Goal: Task Accomplishment & Management: Use online tool/utility

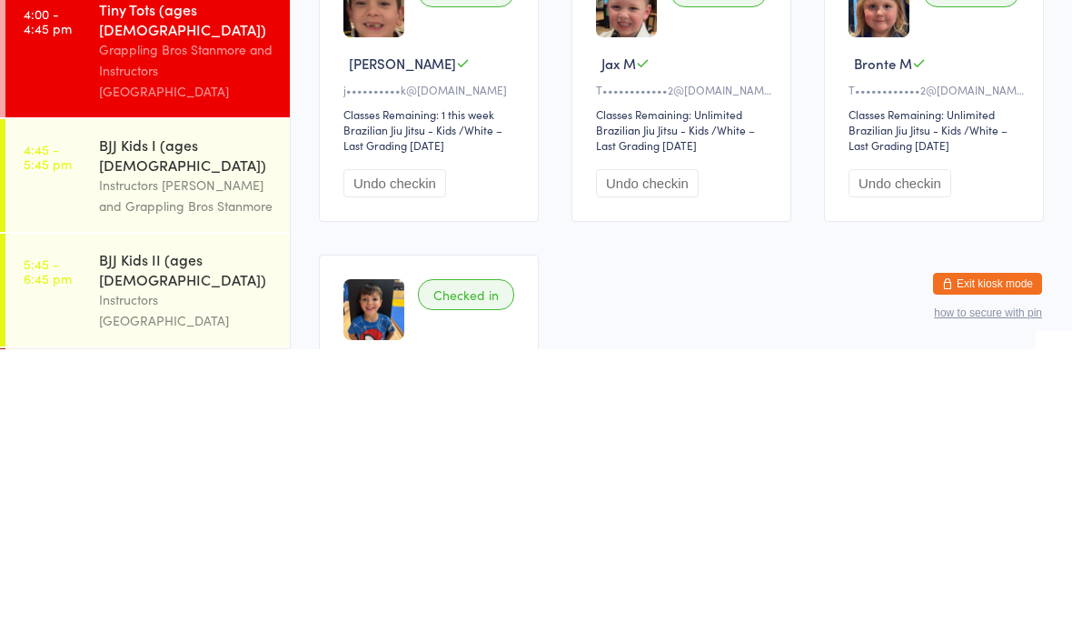
scroll to position [49, 0]
click at [89, 414] on link "4:45 - 5:45 pm BJJ Kids I (ages [DEMOGRAPHIC_DATA]) Instructors [PERSON_NAME] a…" at bounding box center [147, 470] width 284 height 113
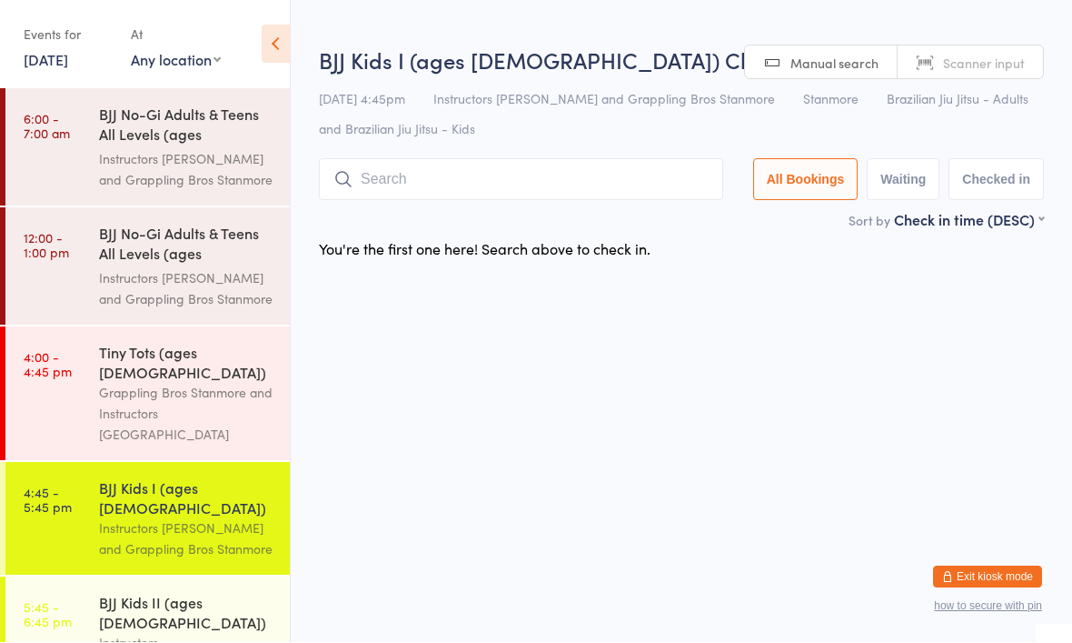
click at [643, 210] on div "BJJ Kids I (ages [DEMOGRAPHIC_DATA]) Check-in [DATE] 4:45pm Instructors Stanmor…" at bounding box center [681, 127] width 725 height 165
click at [526, 198] on input "search" at bounding box center [521, 180] width 404 height 42
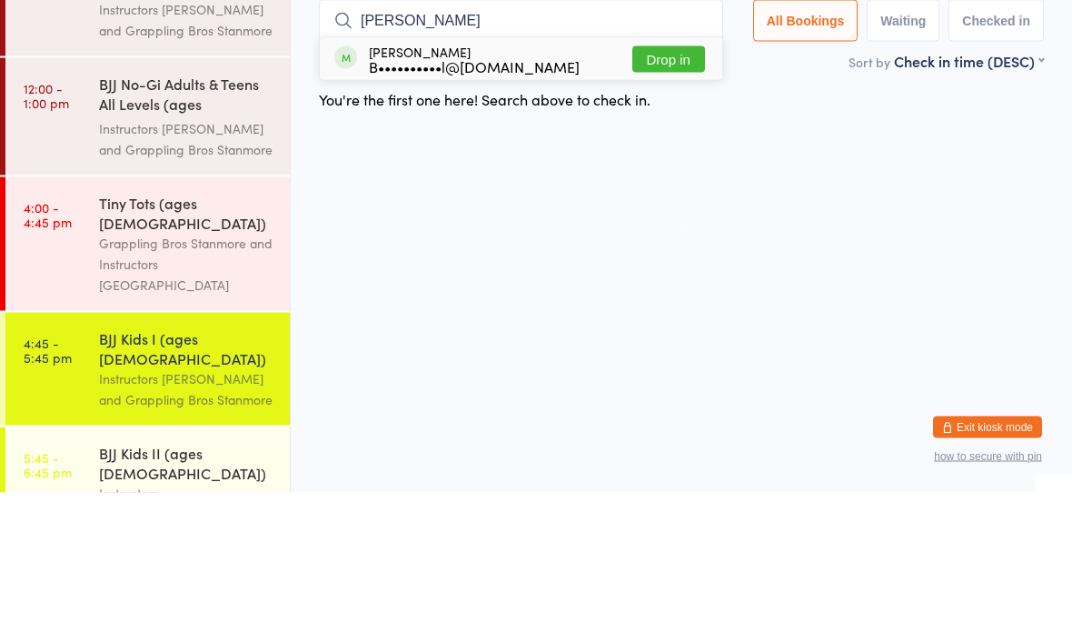
type input "[PERSON_NAME]"
click at [674, 196] on button "Drop in" at bounding box center [669, 209] width 73 height 26
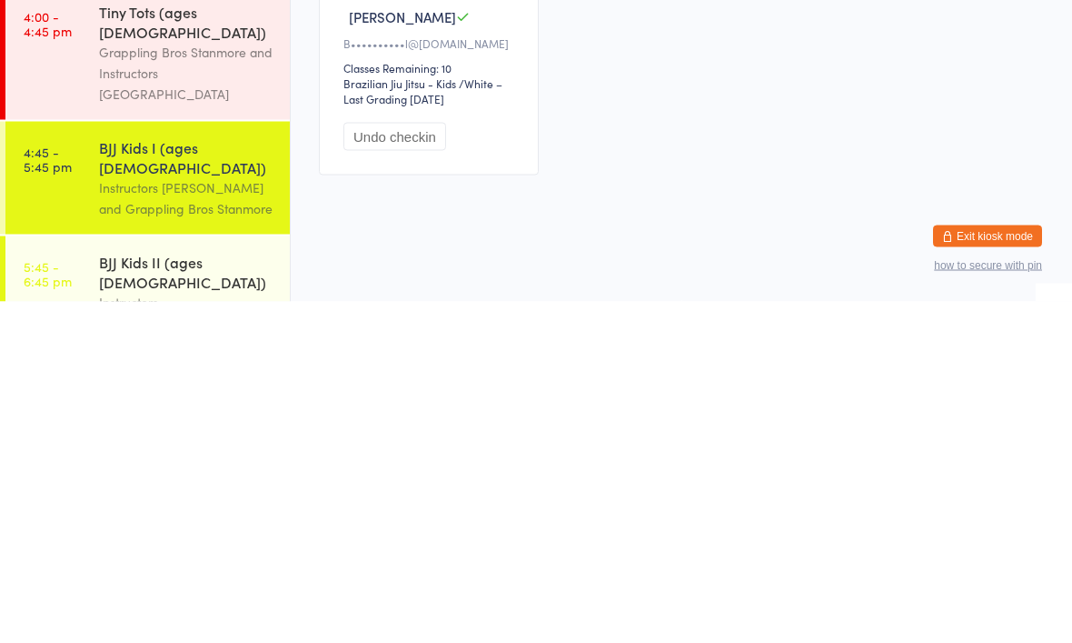
scroll to position [25, 0]
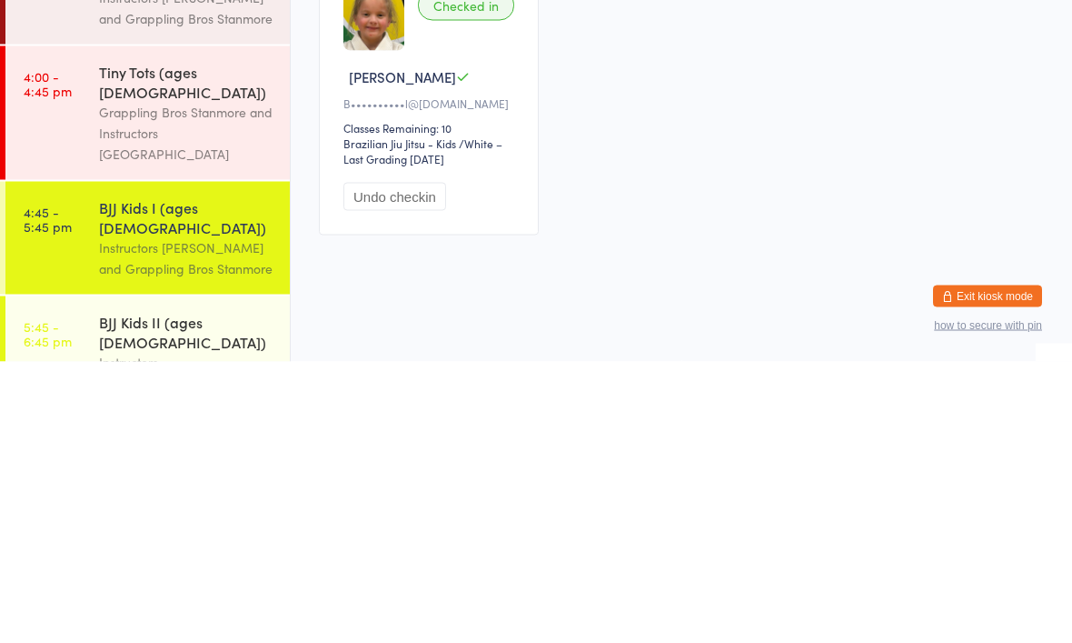
click at [202, 383] on div "Grappling Bros Stanmore and Instructors [GEOGRAPHIC_DATA]" at bounding box center [186, 414] width 175 height 63
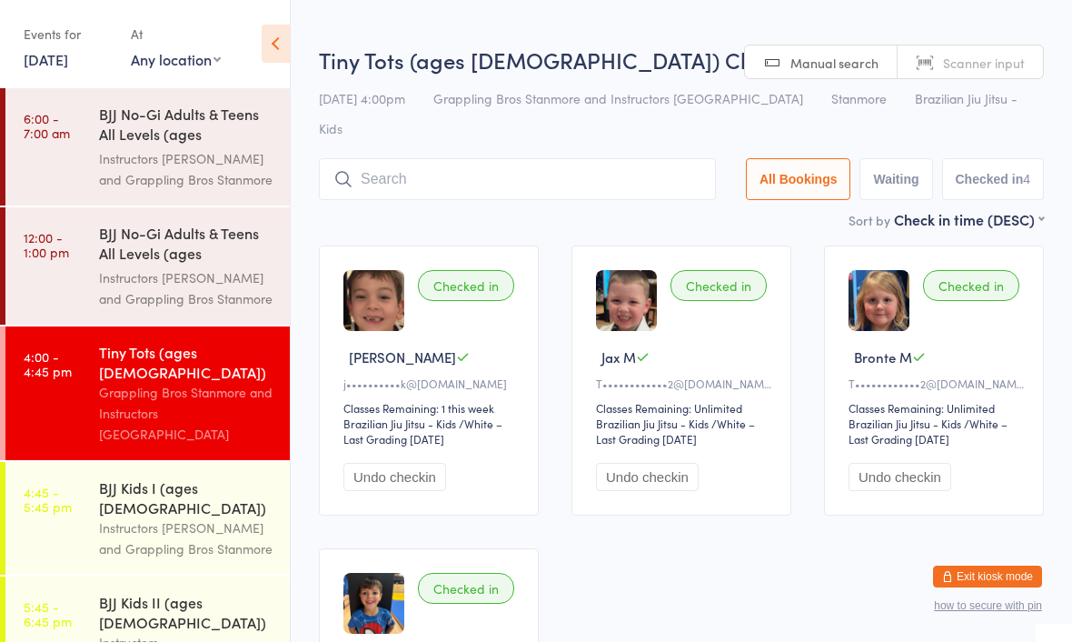
scroll to position [1, 0]
click at [204, 286] on div "Instructors [PERSON_NAME] and Grappling Bros Stanmore" at bounding box center [186, 289] width 175 height 42
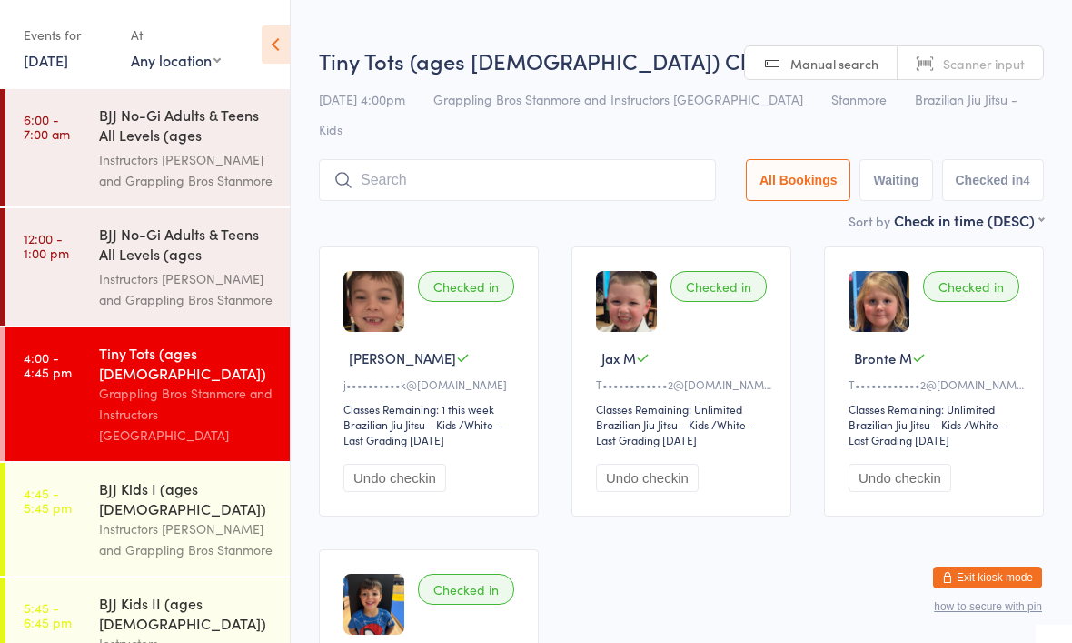
click at [168, 407] on div "Tiny Tots (ages [DEMOGRAPHIC_DATA]) Grappling Bros Stanmore and Instructors [GE…" at bounding box center [194, 394] width 191 height 134
click at [193, 518] on div "Instructors [PERSON_NAME] and Grappling Bros Stanmore" at bounding box center [186, 539] width 175 height 42
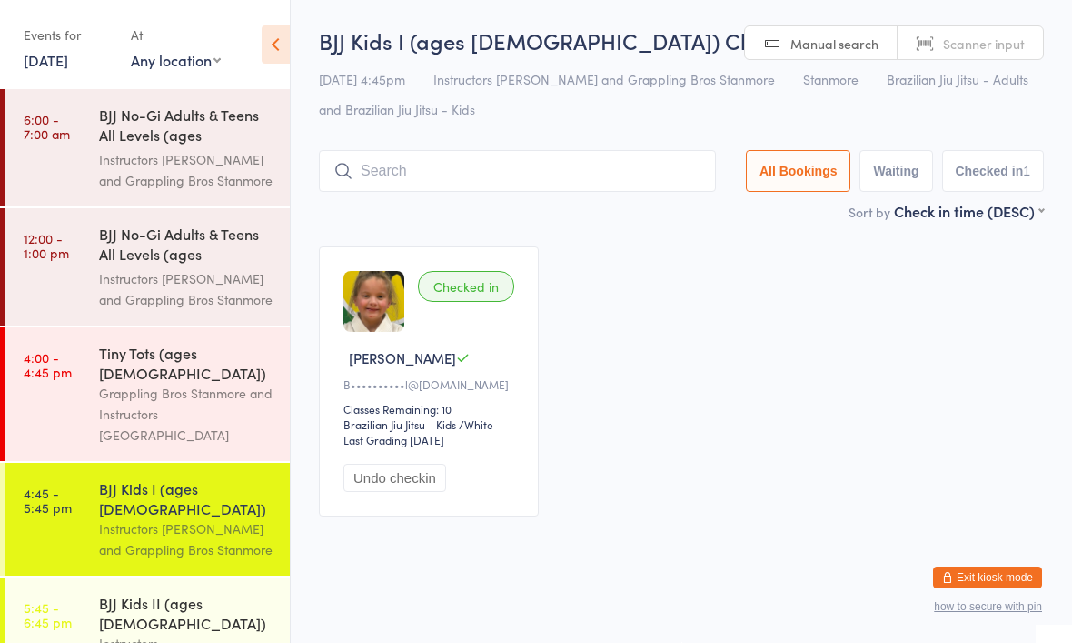
click at [179, 383] on div "Grappling Bros Stanmore and Instructors [GEOGRAPHIC_DATA]" at bounding box center [186, 414] width 175 height 63
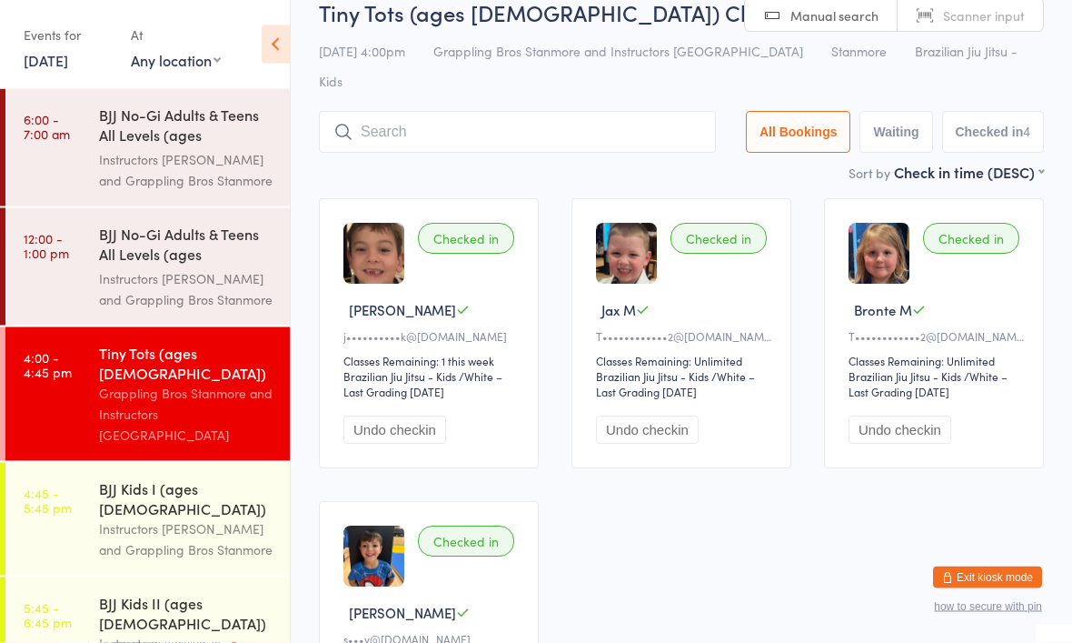
click at [616, 115] on input "search" at bounding box center [517, 133] width 397 height 42
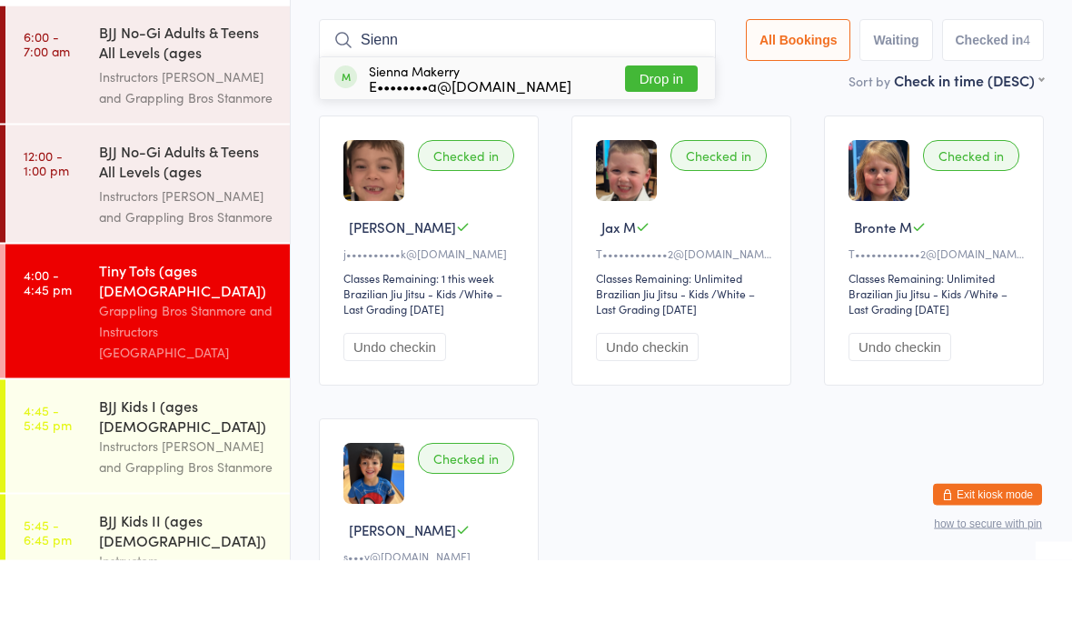
type input "Sienn"
click at [655, 149] on button "Drop in" at bounding box center [661, 162] width 73 height 26
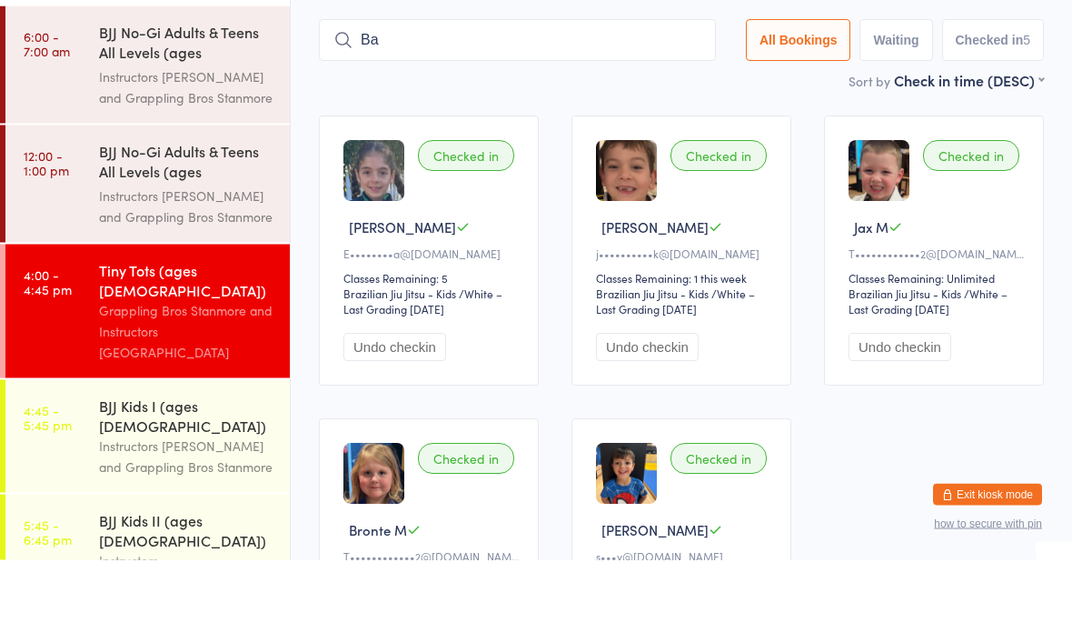
type input "B"
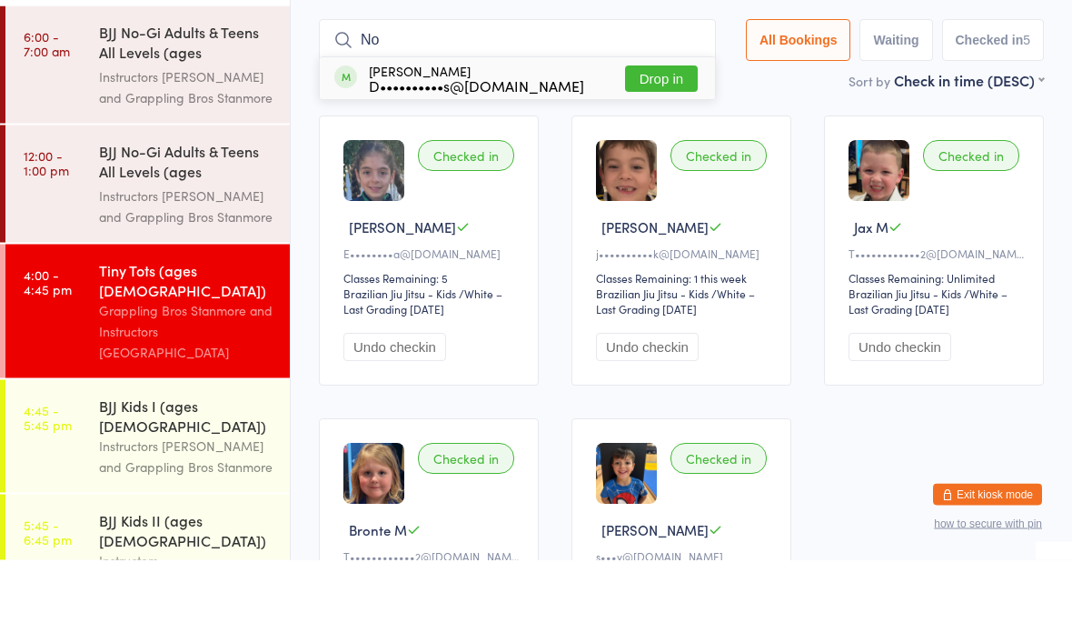
type input "No"
click at [645, 149] on button "Drop in" at bounding box center [661, 162] width 73 height 26
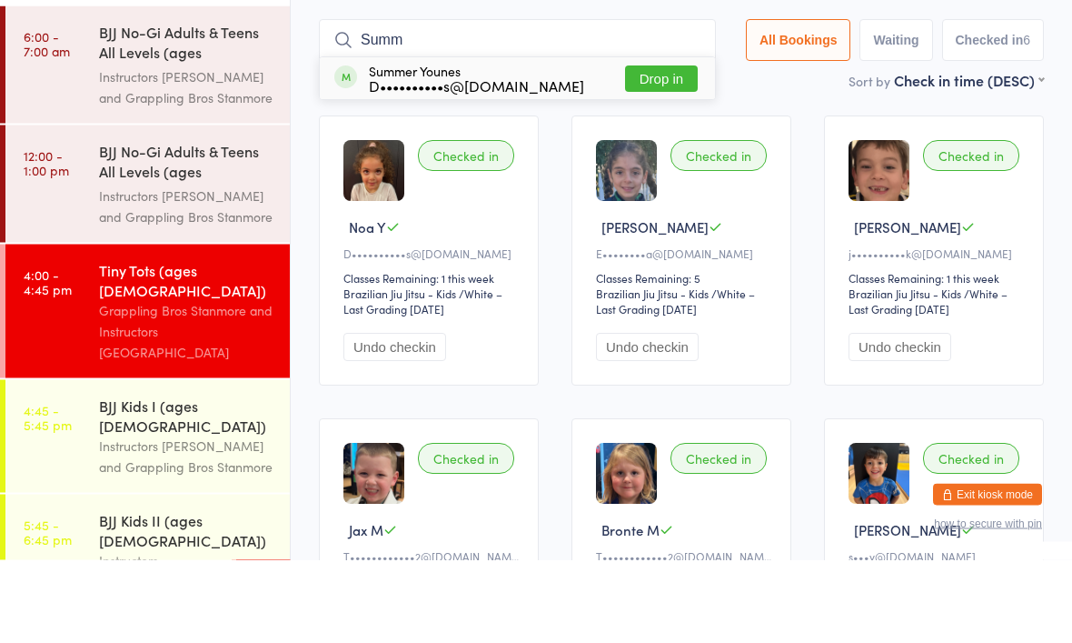
type input "Summ"
click at [661, 149] on button "Drop in" at bounding box center [661, 162] width 73 height 26
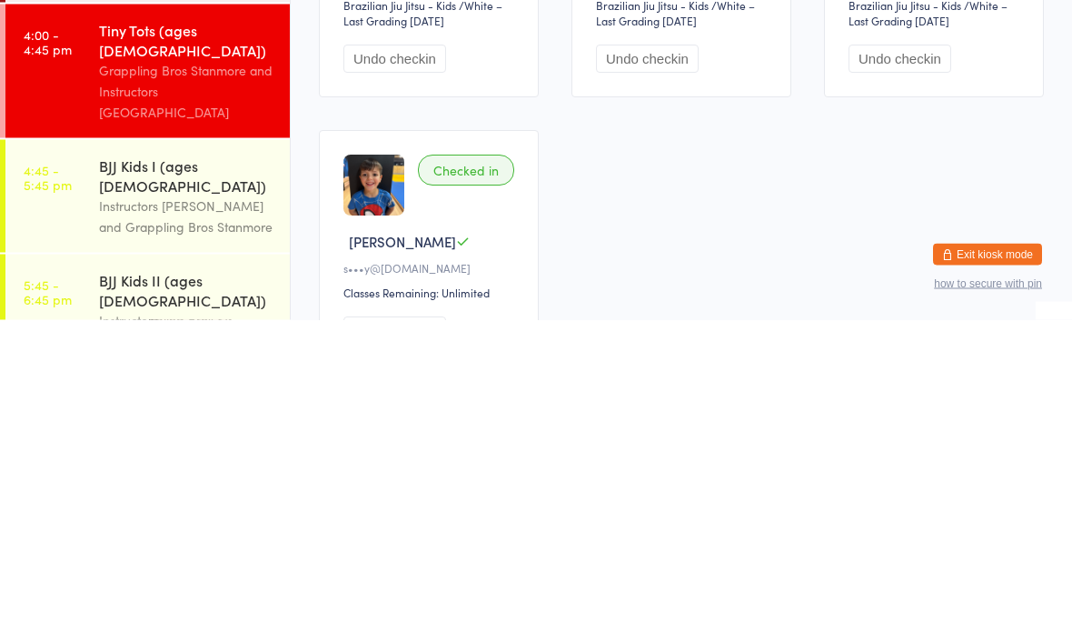
scroll to position [400, 0]
click at [200, 478] on div "BJJ Kids I (ages [DEMOGRAPHIC_DATA])" at bounding box center [186, 498] width 175 height 40
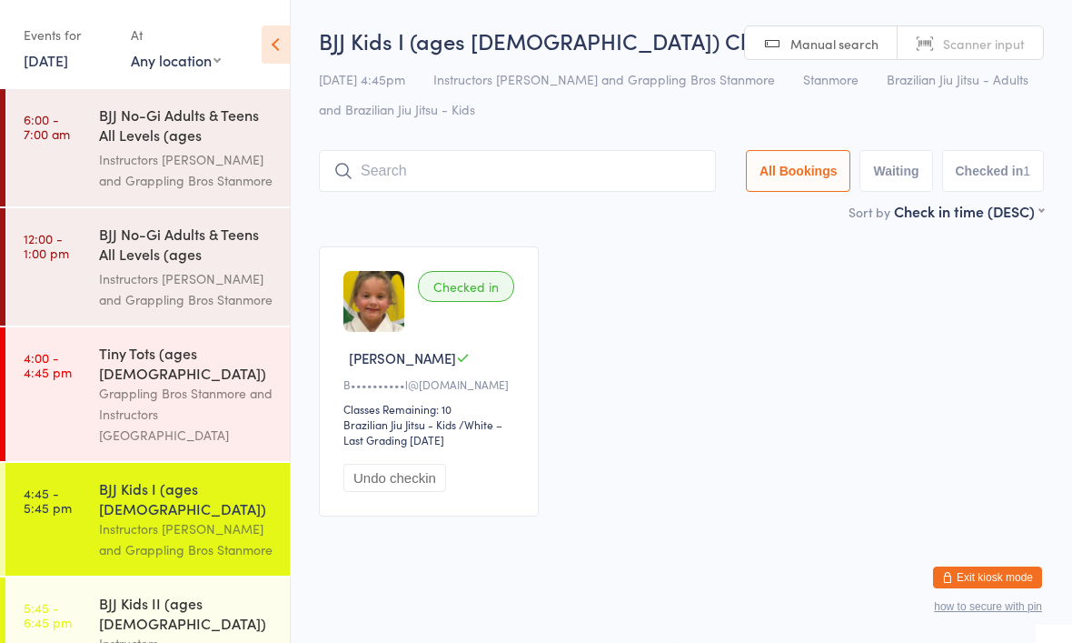
scroll to position [25, 0]
click at [620, 150] on input "search" at bounding box center [517, 171] width 397 height 42
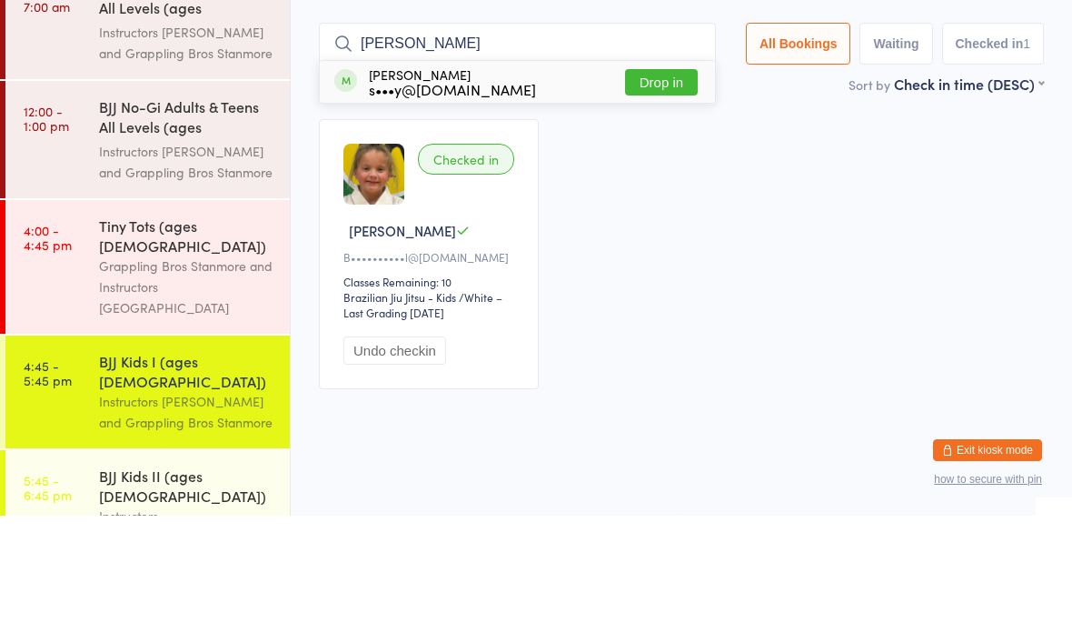
type input "[PERSON_NAME]"
click at [645, 196] on button "Drop in" at bounding box center [661, 209] width 73 height 26
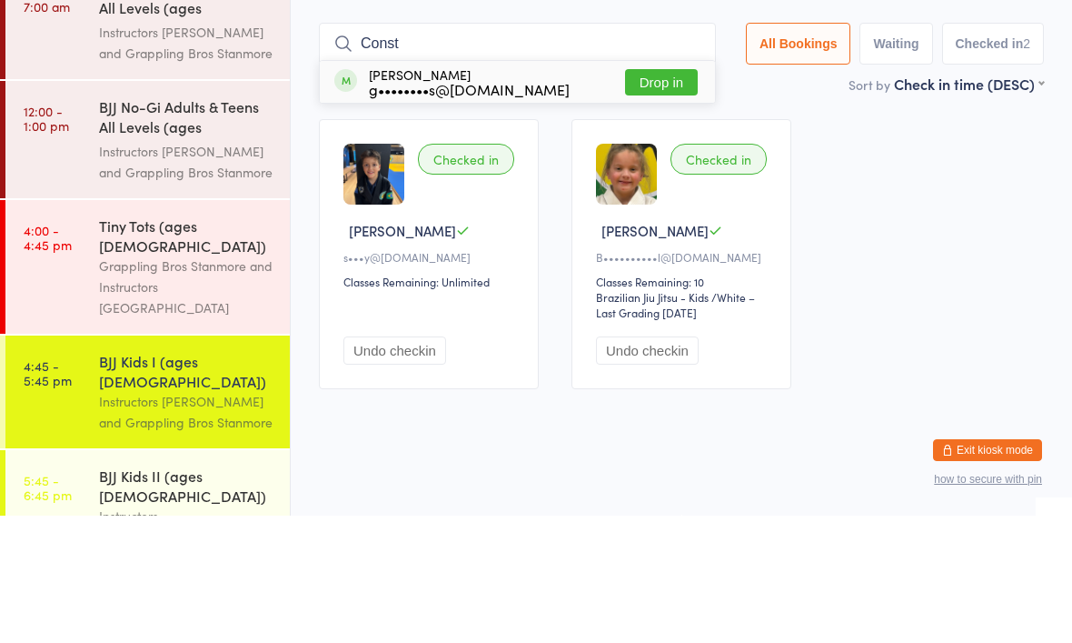
type input "Const"
click at [649, 196] on button "Drop in" at bounding box center [661, 209] width 73 height 26
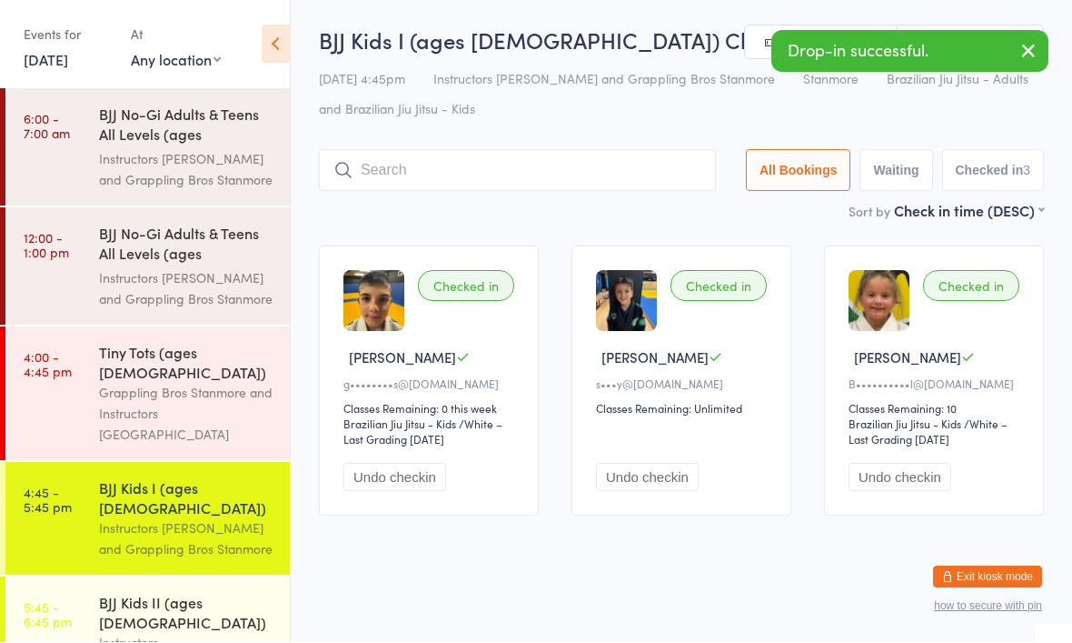
click at [546, 165] on input "search" at bounding box center [517, 171] width 397 height 42
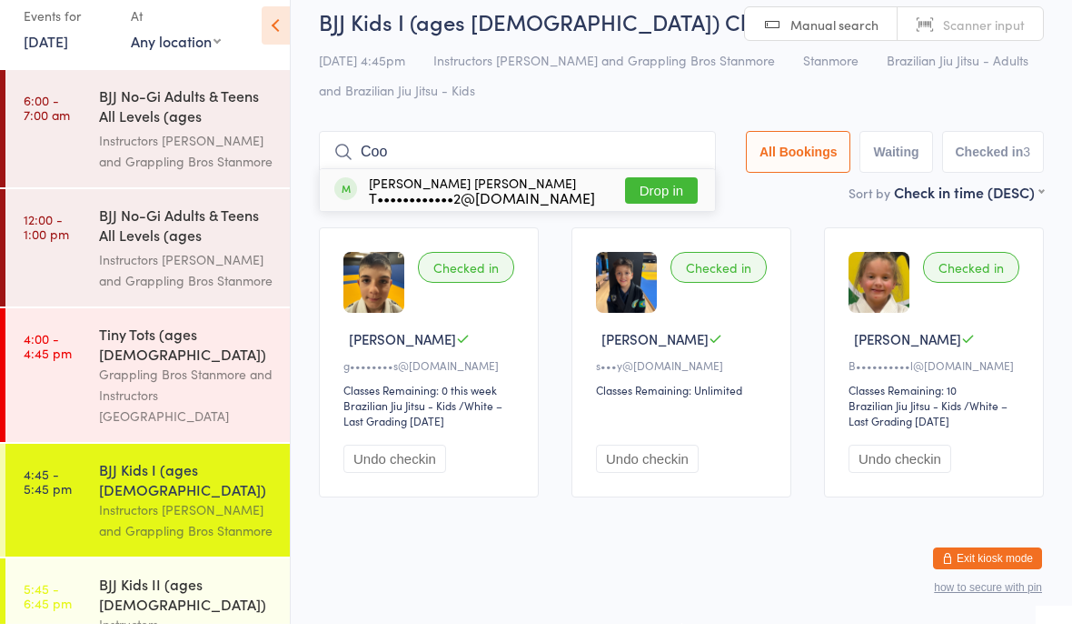
type input "Coo"
click at [663, 196] on button "Drop in" at bounding box center [661, 209] width 73 height 26
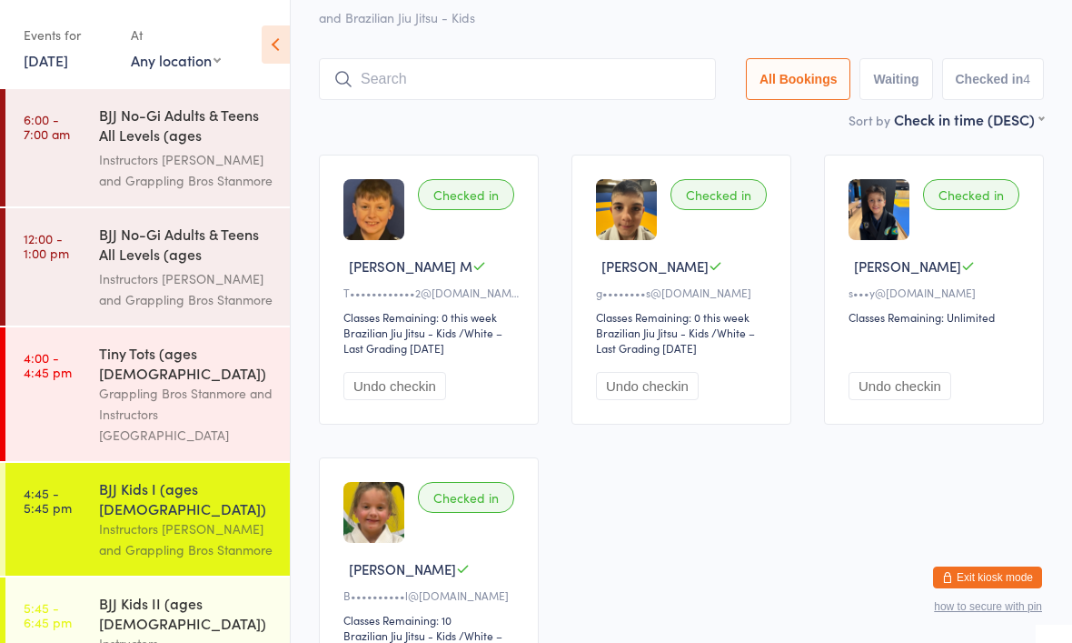
scroll to position [0, 0]
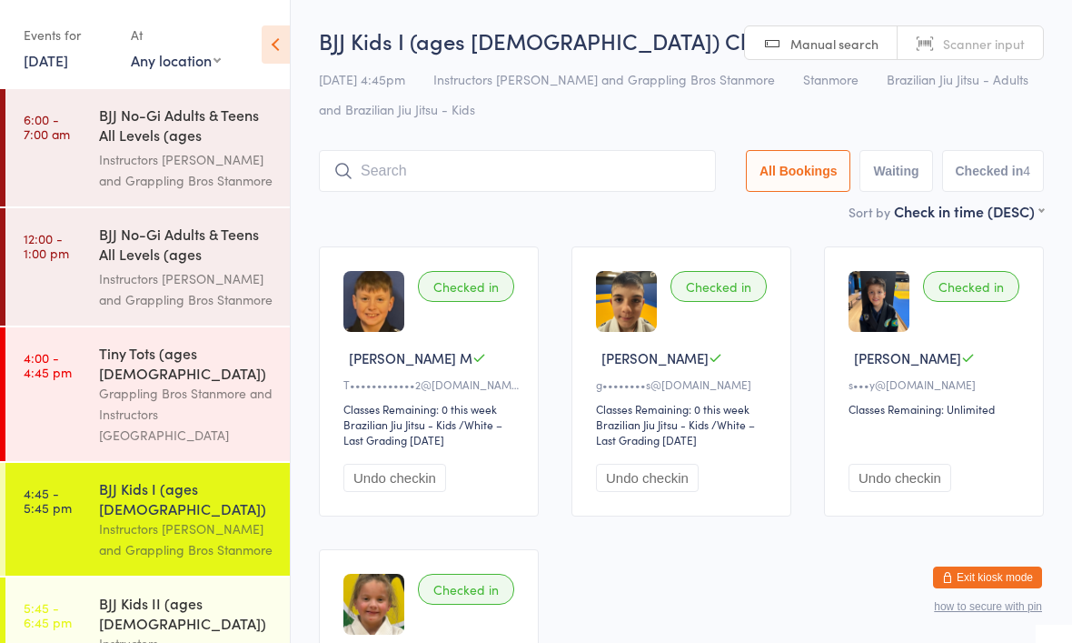
click at [449, 172] on input "search" at bounding box center [517, 171] width 397 height 42
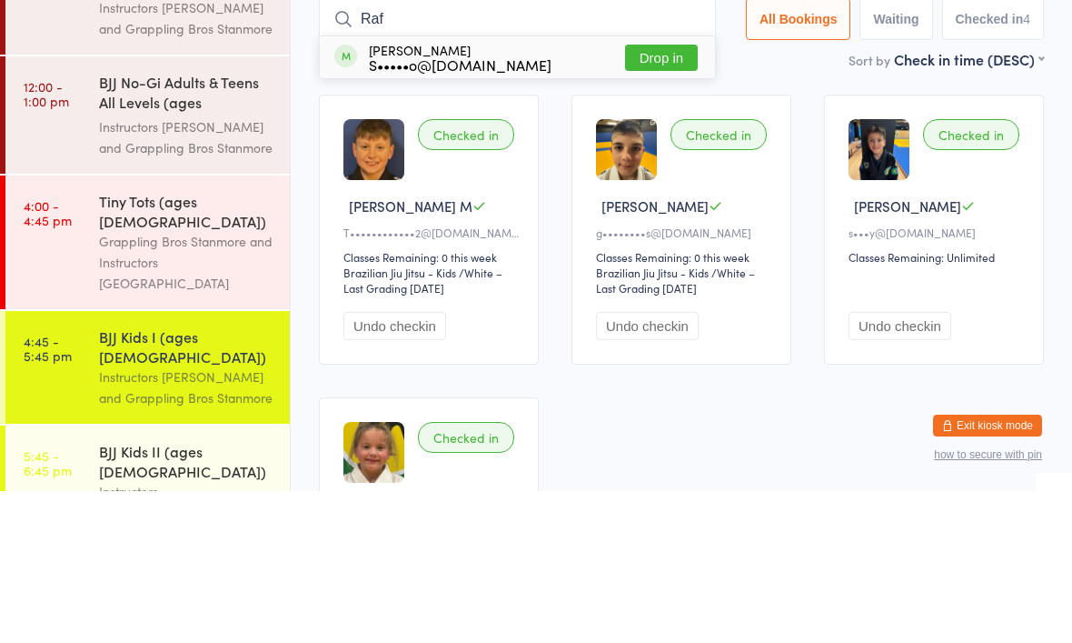
type input "Raf"
click at [661, 196] on button "Drop in" at bounding box center [661, 209] width 73 height 26
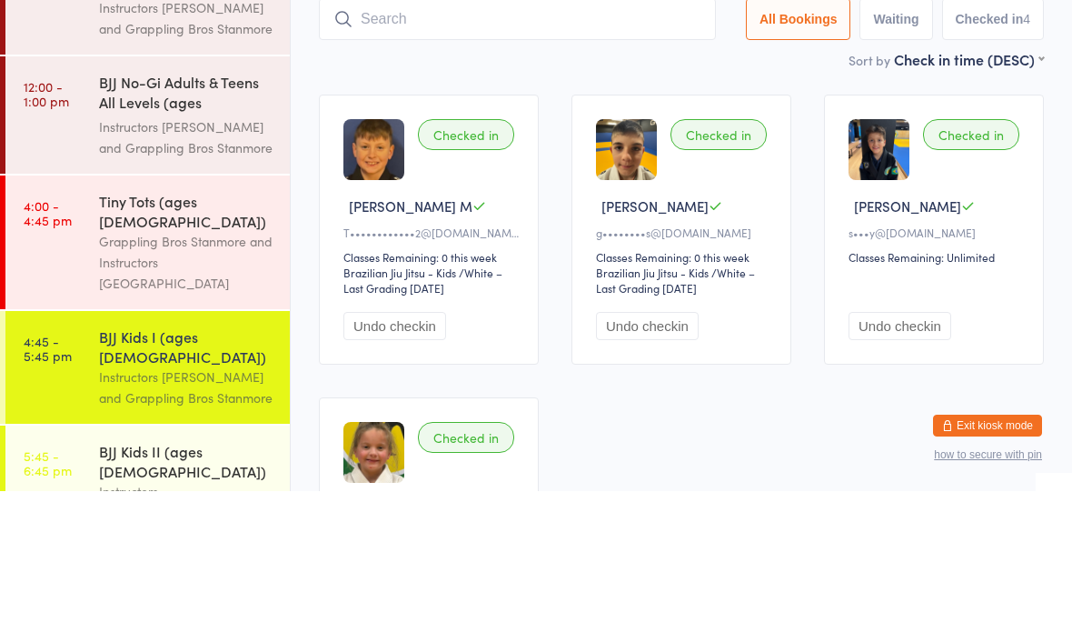
scroll to position [152, 0]
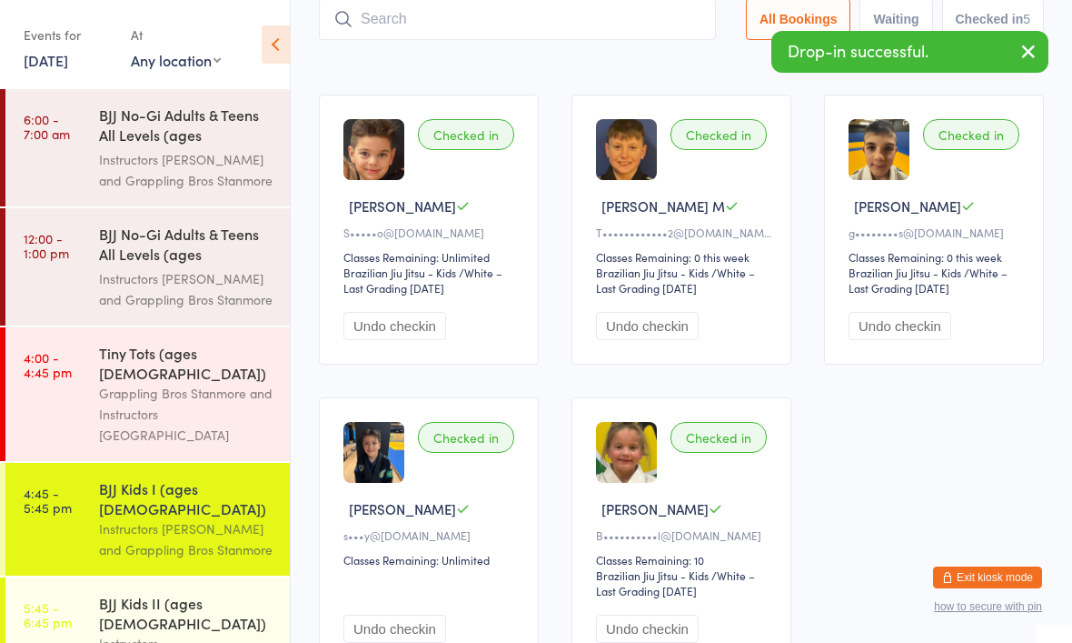
click at [503, 31] on input "search" at bounding box center [517, 19] width 397 height 42
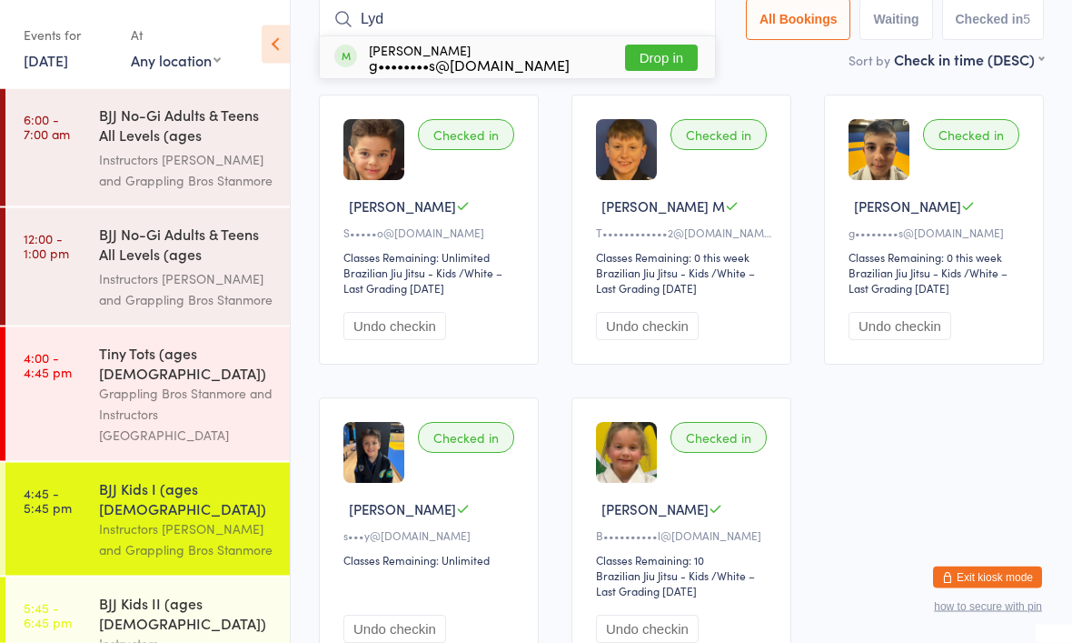
type input "Lyd"
click at [649, 69] on button "Drop in" at bounding box center [661, 58] width 73 height 26
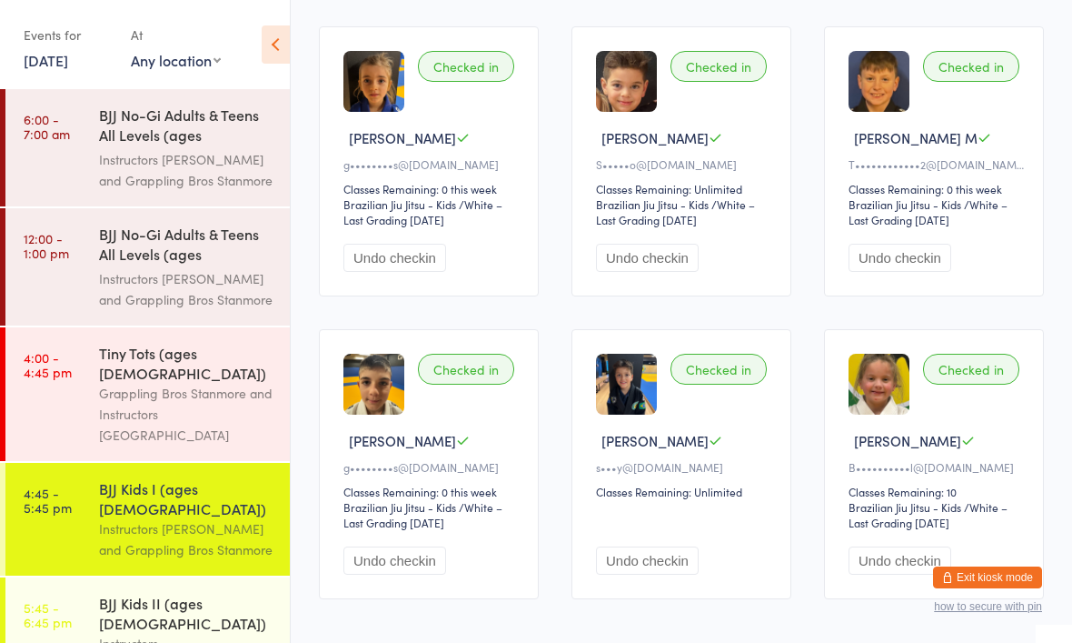
scroll to position [274, 0]
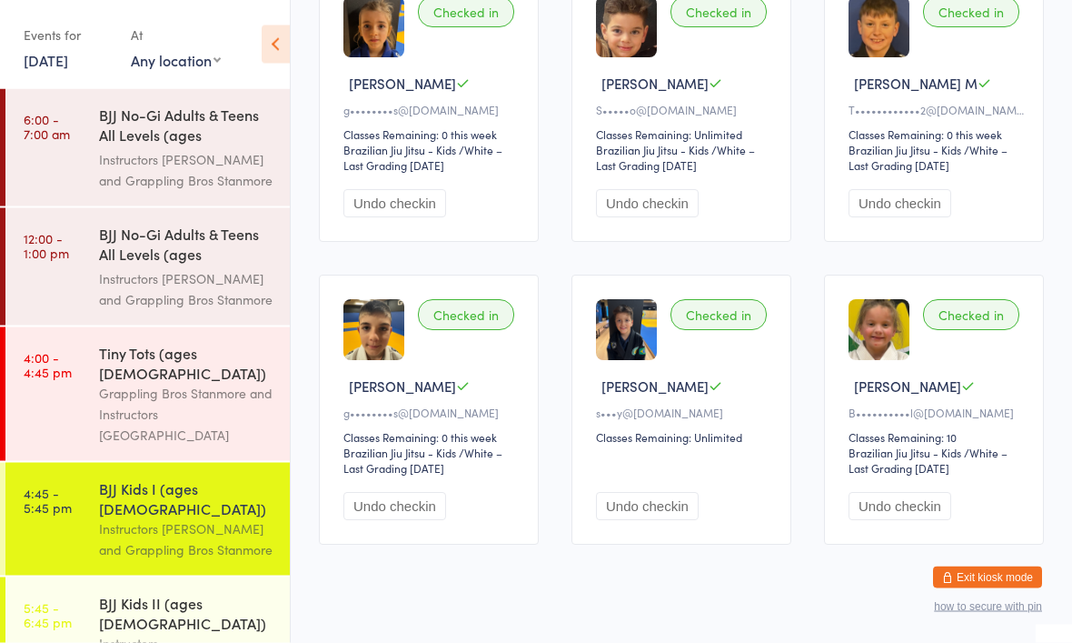
click at [121, 383] on div "Grappling Bros Stanmore and Instructors [GEOGRAPHIC_DATA]" at bounding box center [186, 414] width 175 height 63
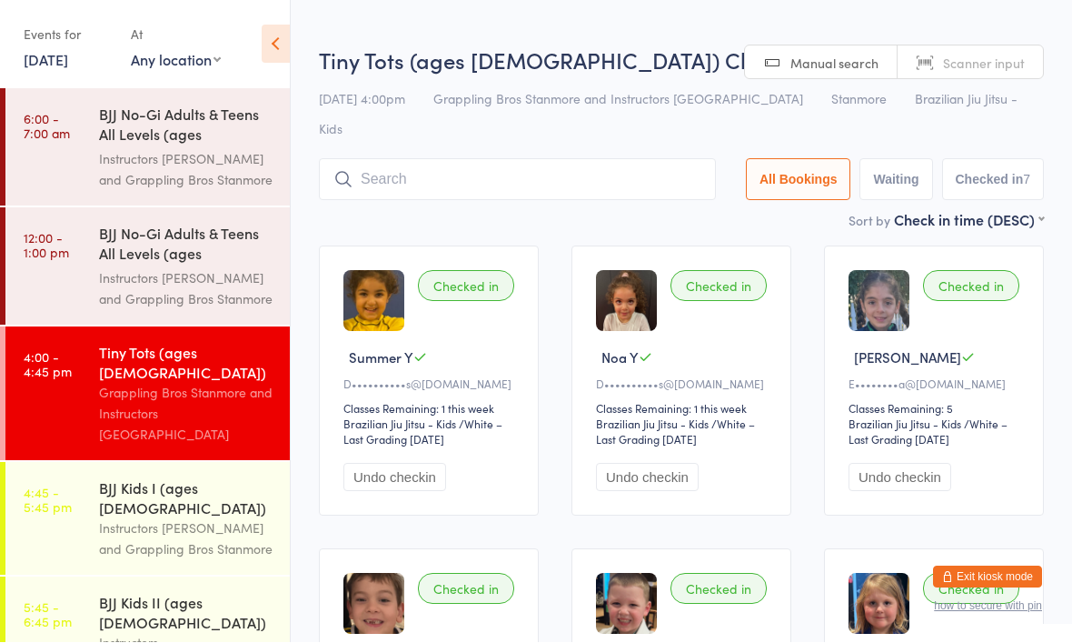
scroll to position [1, 0]
click at [155, 478] on div "BJJ Kids I (ages [DEMOGRAPHIC_DATA])" at bounding box center [186, 498] width 175 height 40
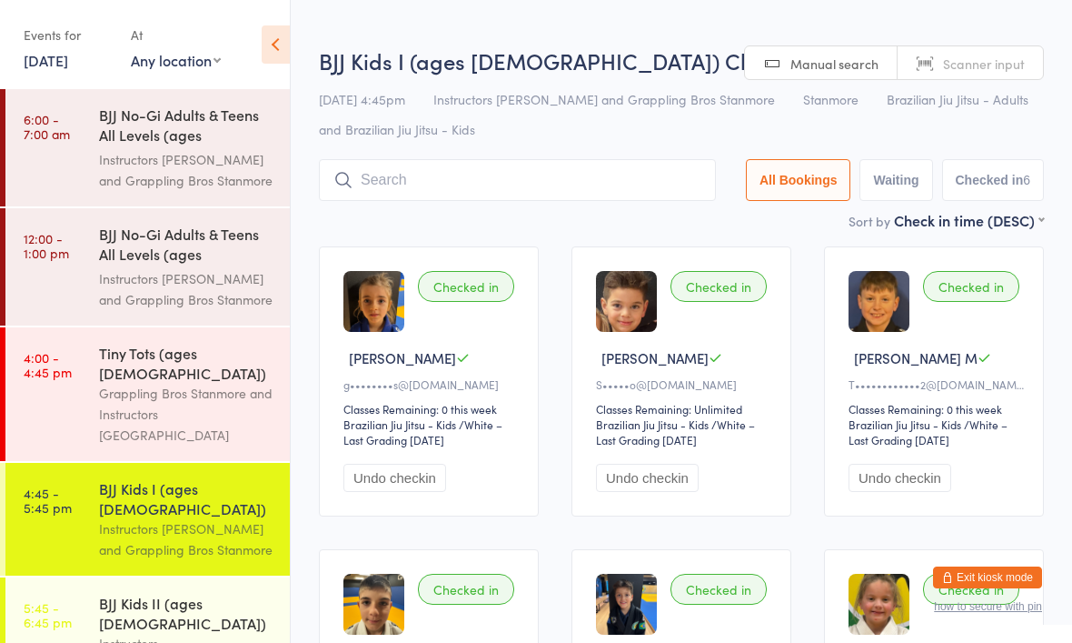
click at [154, 347] on div "Tiny Tots (ages [DEMOGRAPHIC_DATA])" at bounding box center [186, 363] width 175 height 40
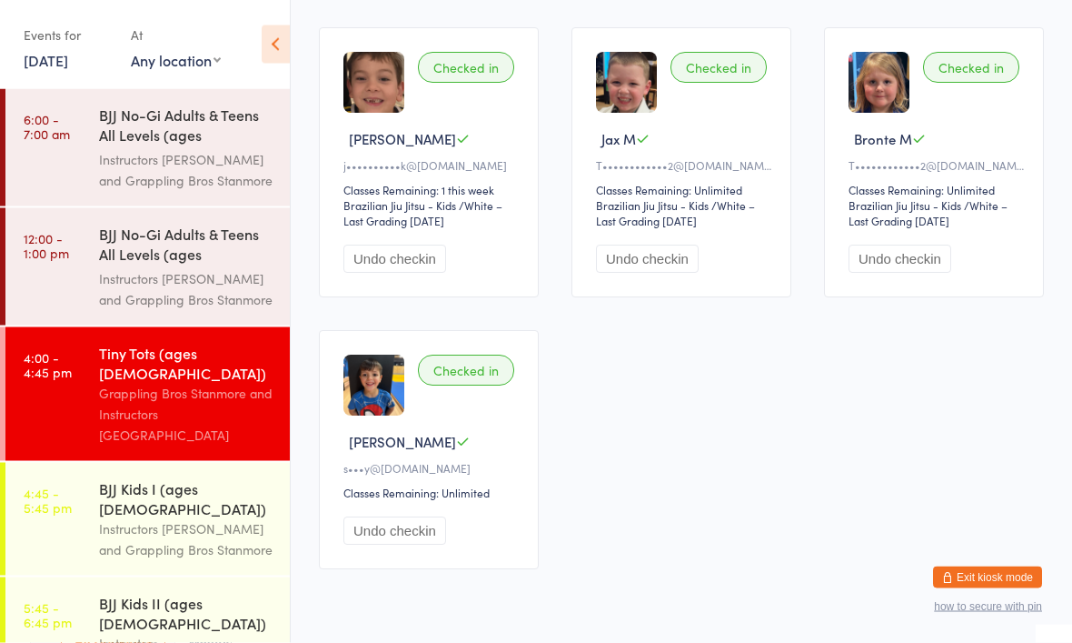
scroll to position [520, 0]
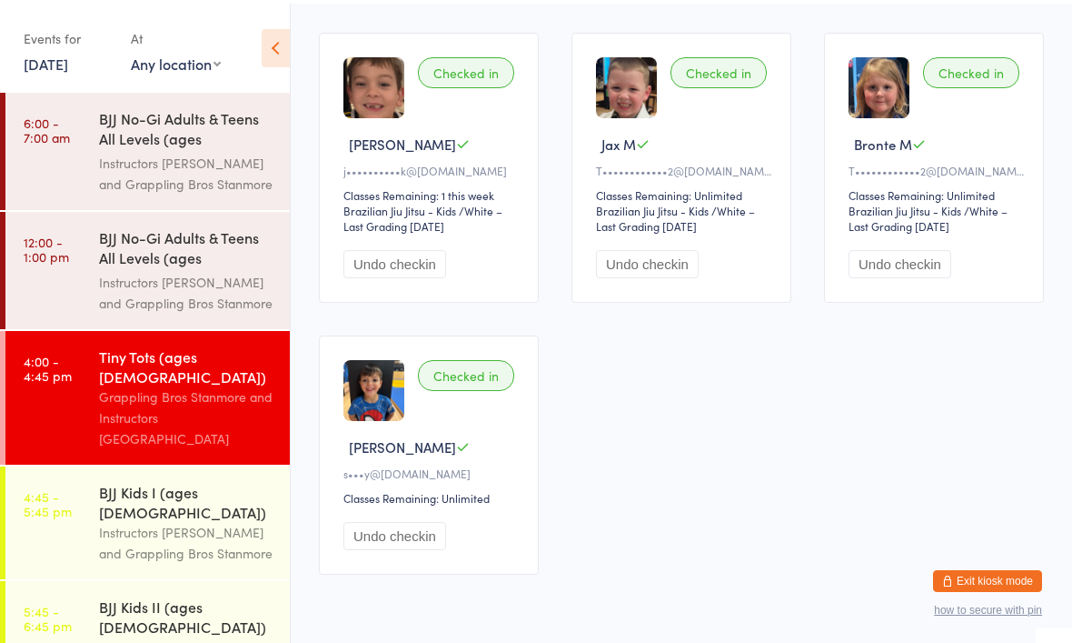
click at [168, 518] on div "Instructors [PERSON_NAME] and Grappling Bros Stanmore" at bounding box center [186, 539] width 175 height 42
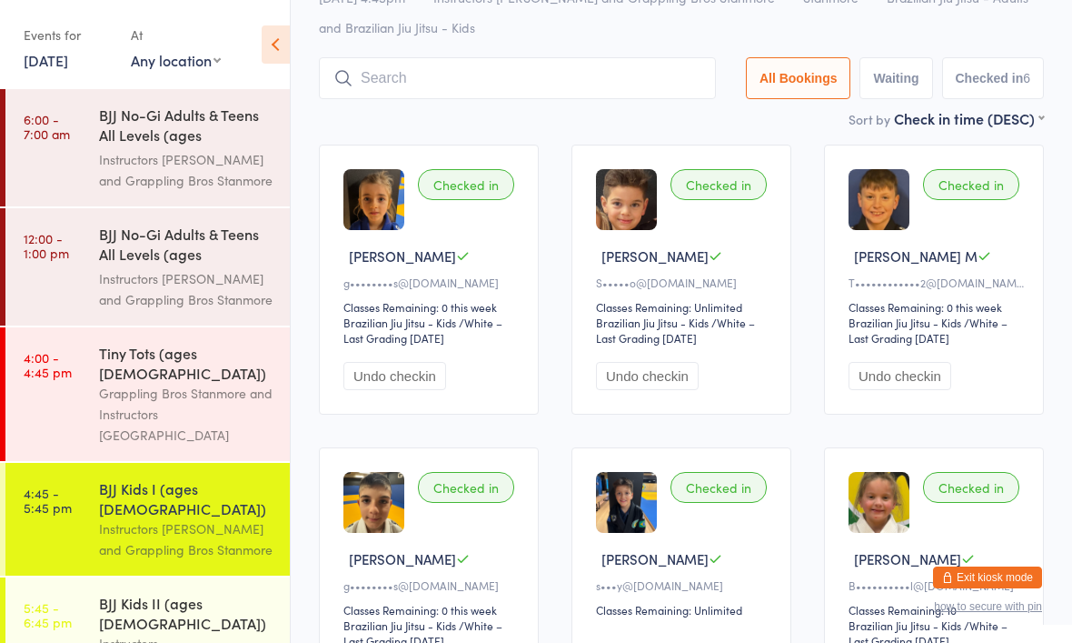
scroll to position [274, 0]
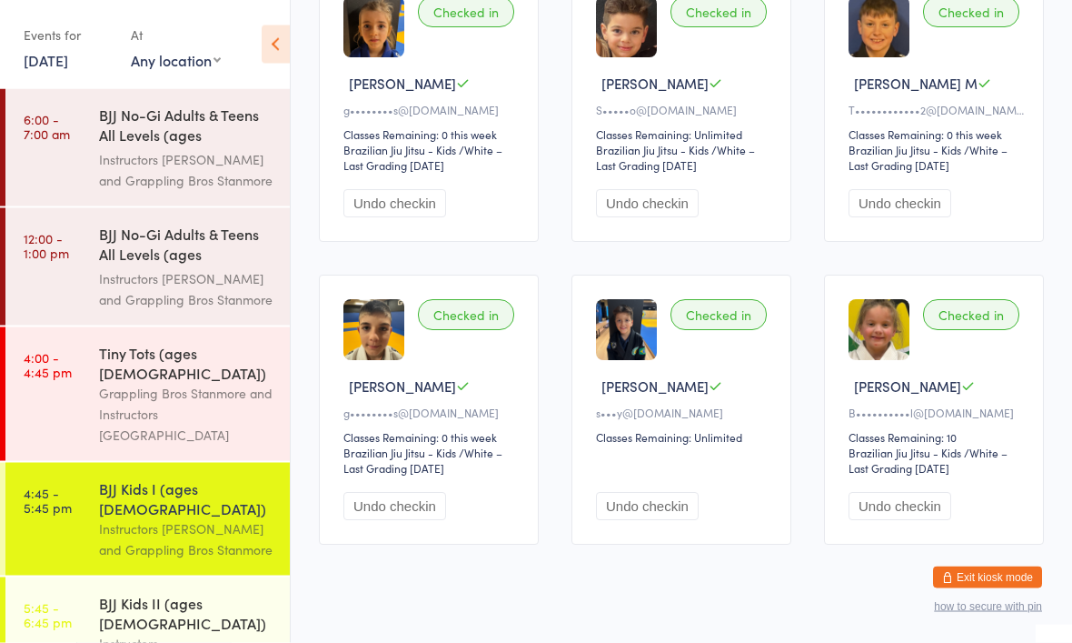
click at [115, 593] on div "BJJ Kids II (ages [DEMOGRAPHIC_DATA])" at bounding box center [186, 613] width 175 height 40
